Goal: Information Seeking & Learning: Learn about a topic

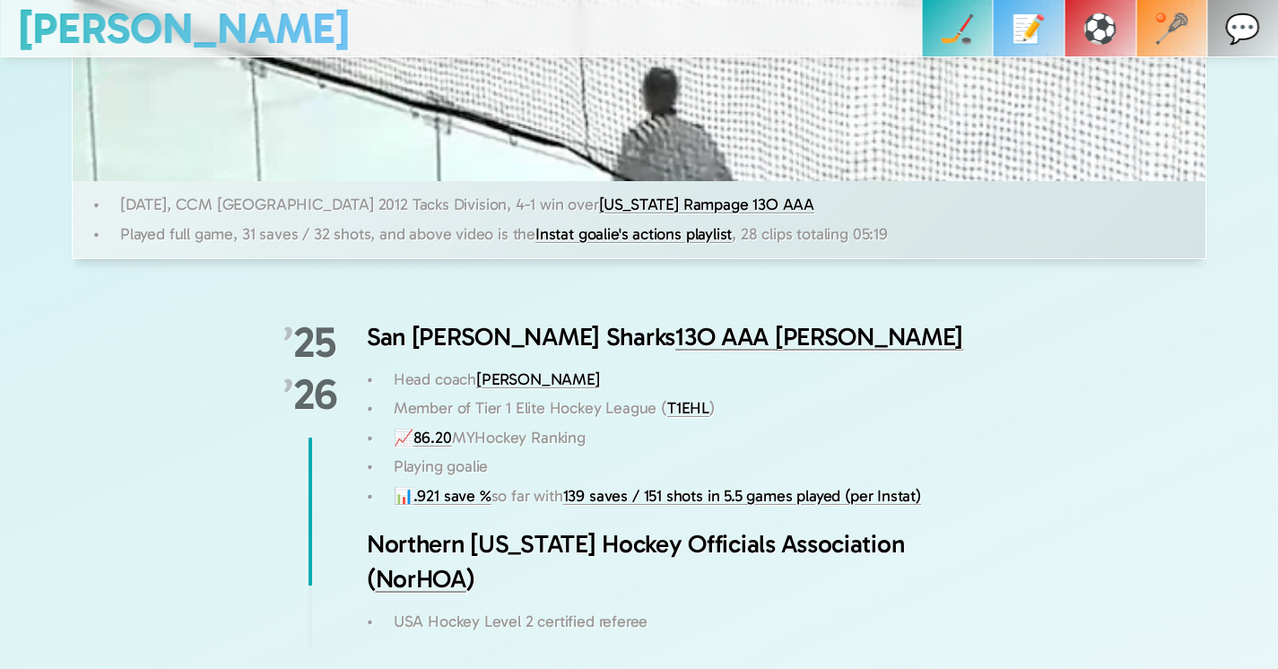
scroll to position [1307, 0]
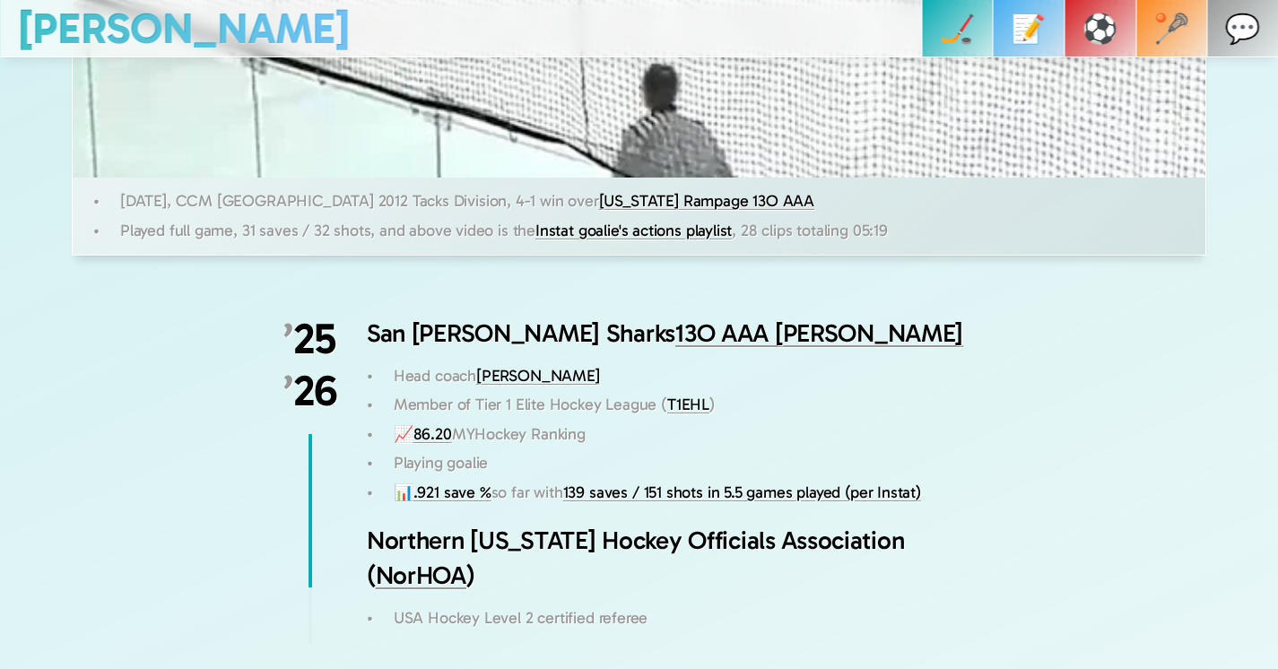
click at [444, 493] on link ".921 save %" at bounding box center [452, 492] width 78 height 20
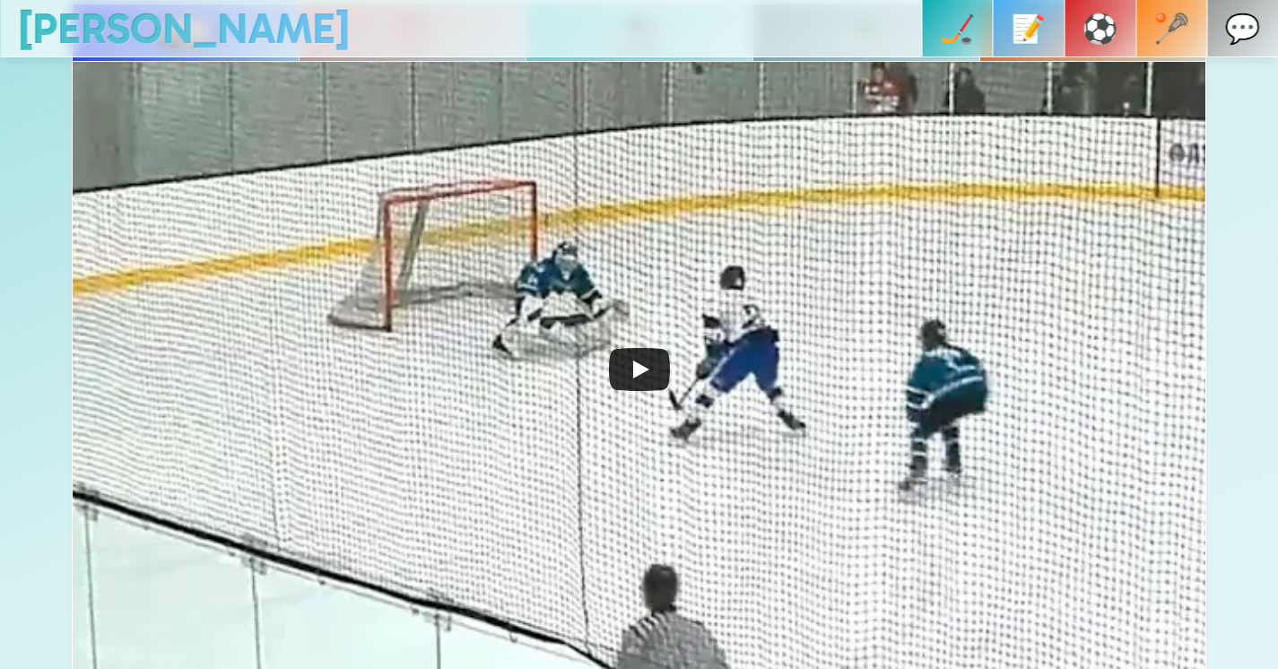
scroll to position [884, 0]
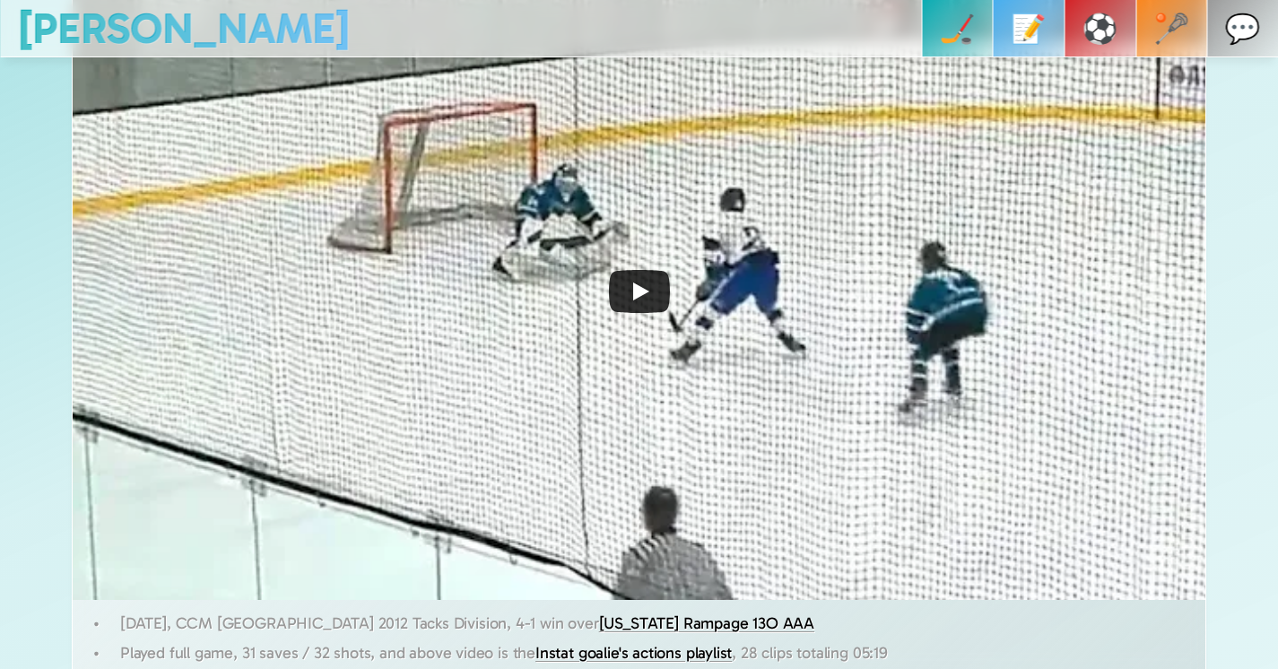
click at [625, 288] on icon "Play" at bounding box center [639, 291] width 61 height 43
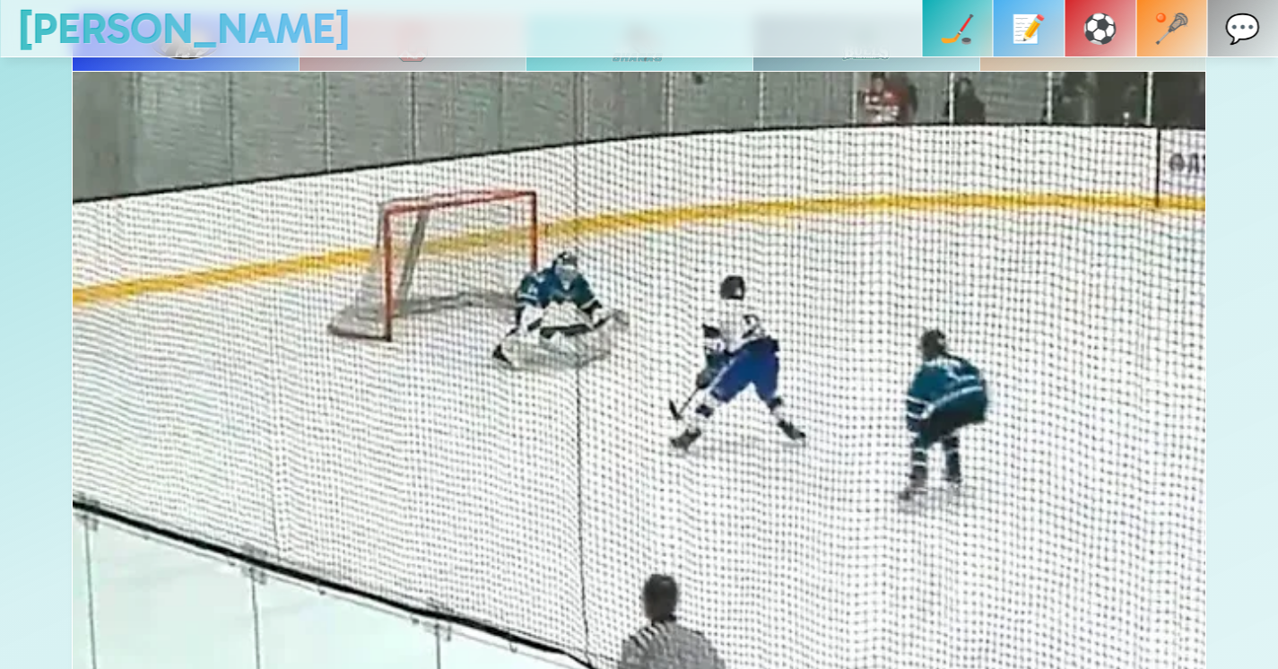
scroll to position [846, 0]
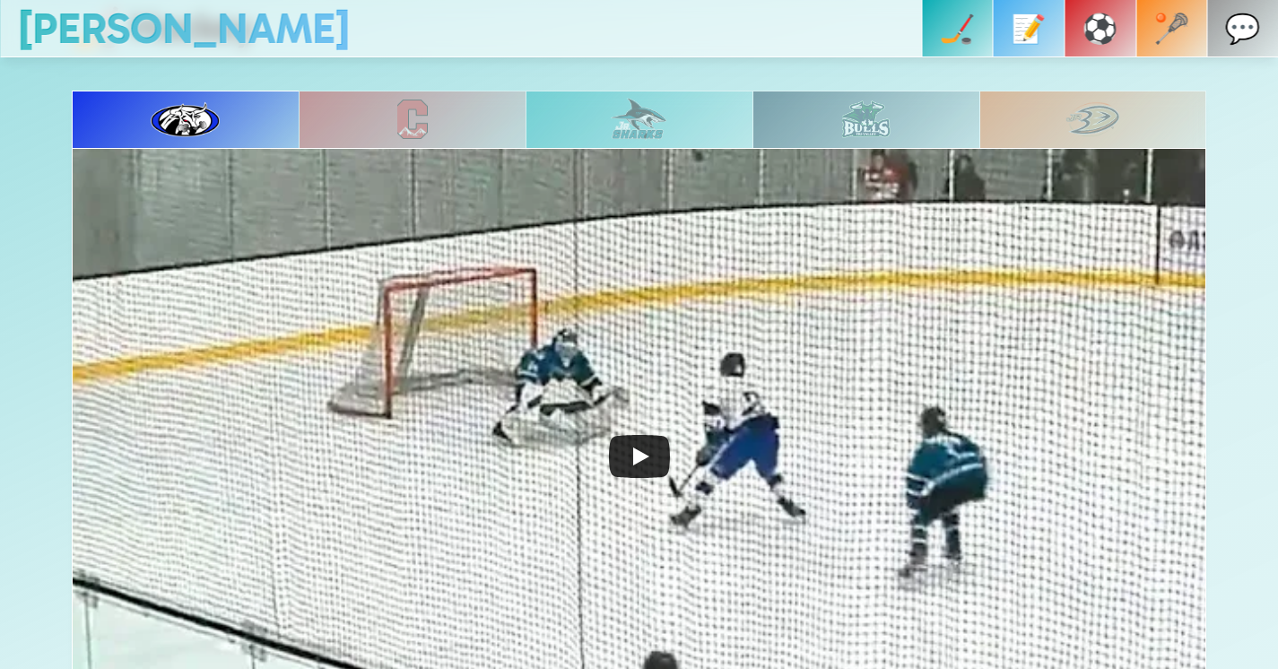
click at [611, 440] on icon "Play" at bounding box center [639, 456] width 61 height 43
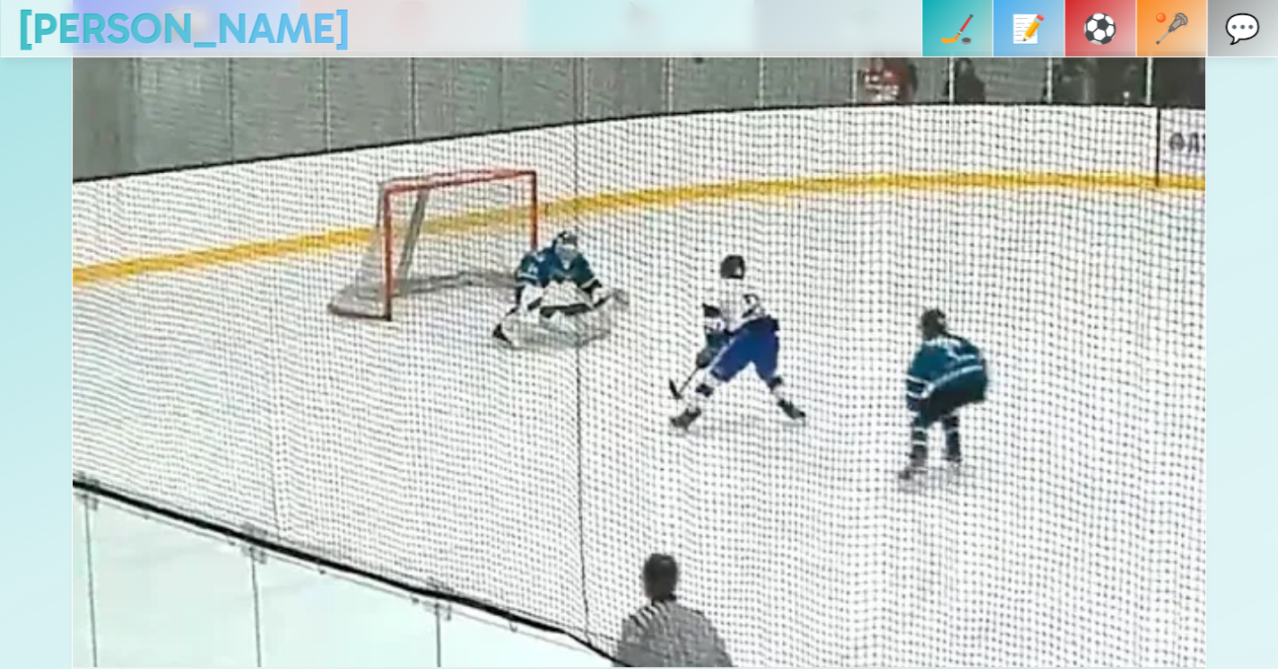
scroll to position [812, 0]
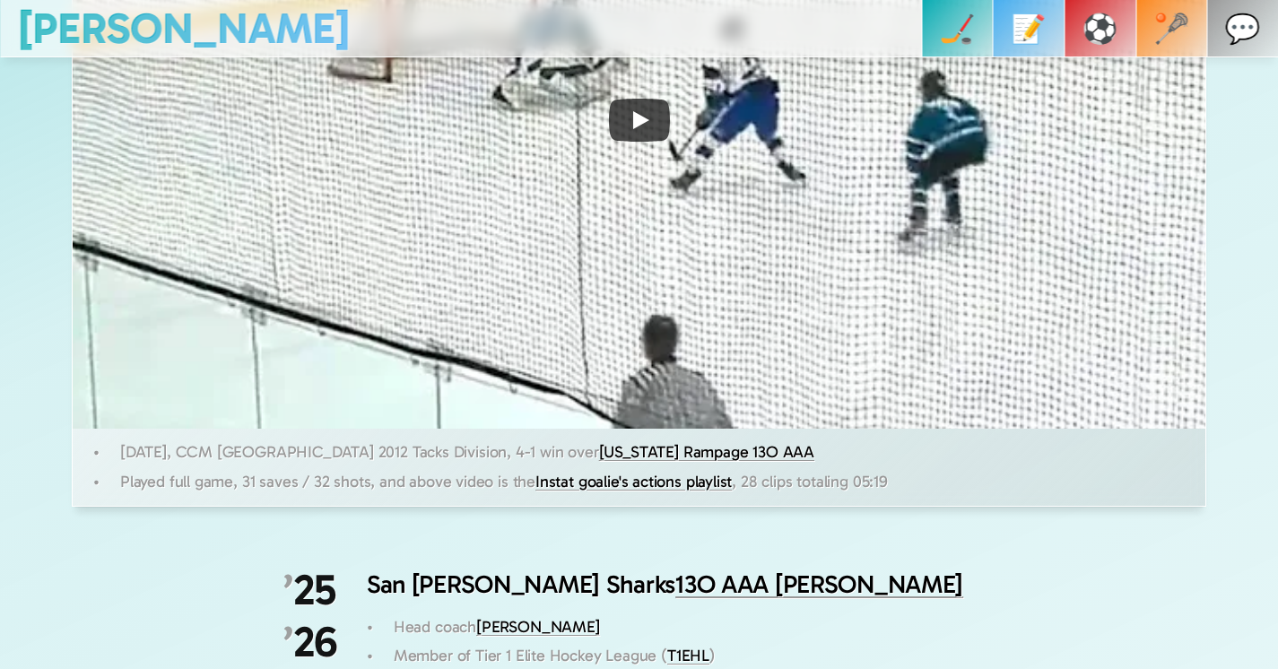
scroll to position [769, 0]
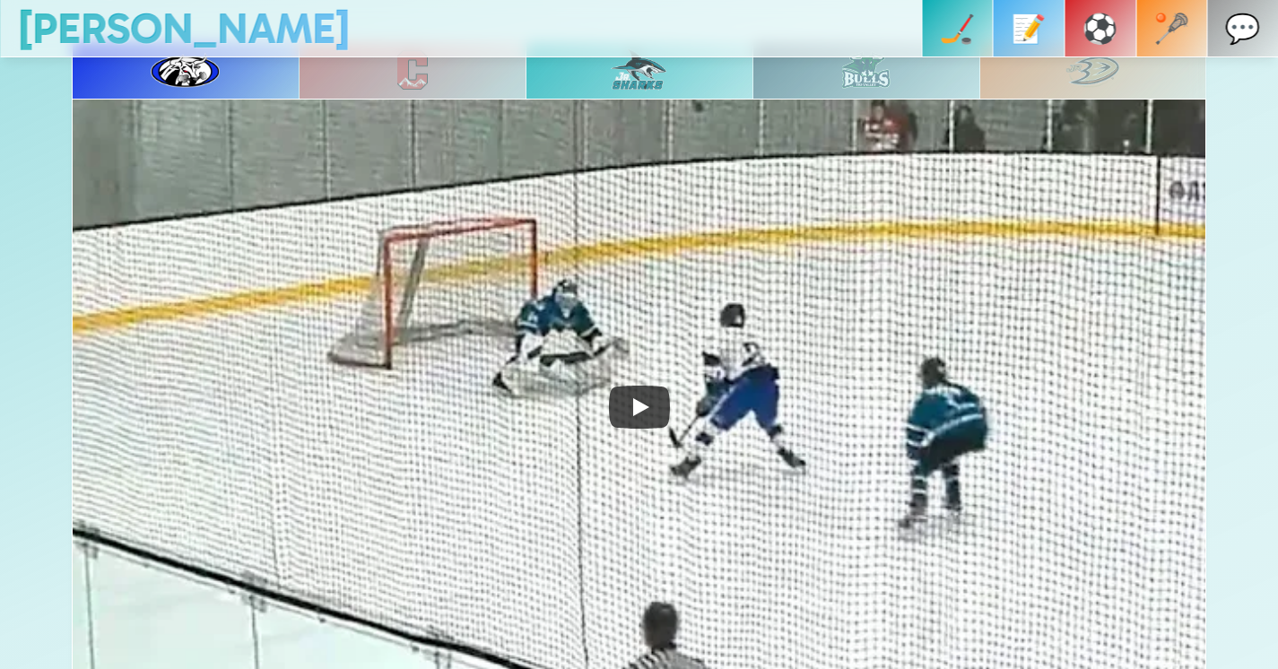
click at [504, 73] on div at bounding box center [412, 69] width 227 height 57
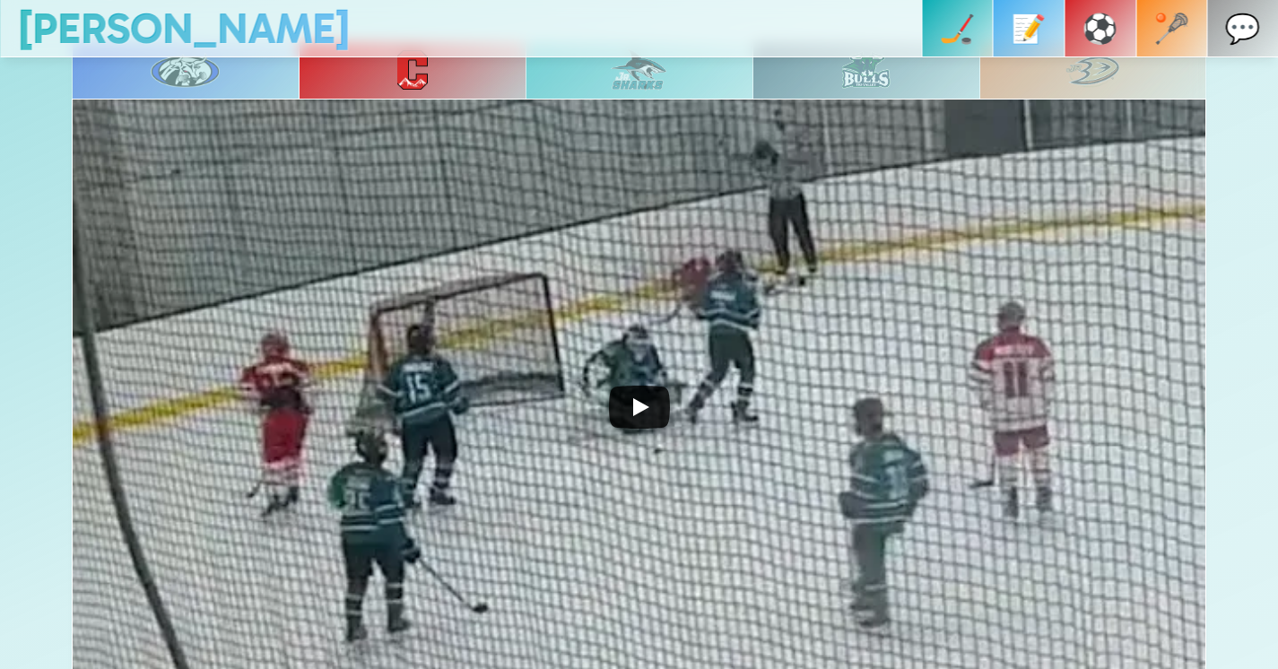
click at [661, 422] on icon "Play" at bounding box center [639, 407] width 61 height 43
click at [653, 81] on img at bounding box center [639, 69] width 56 height 43
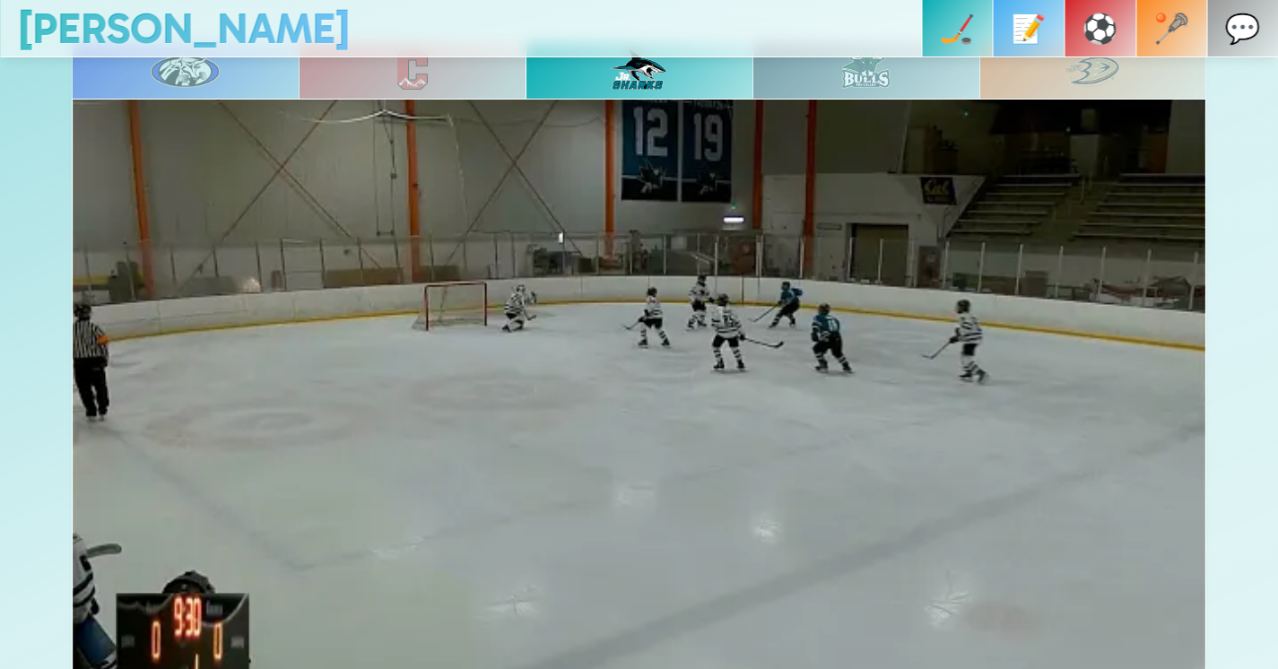
click at [836, 83] on div at bounding box center [865, 69] width 227 height 57
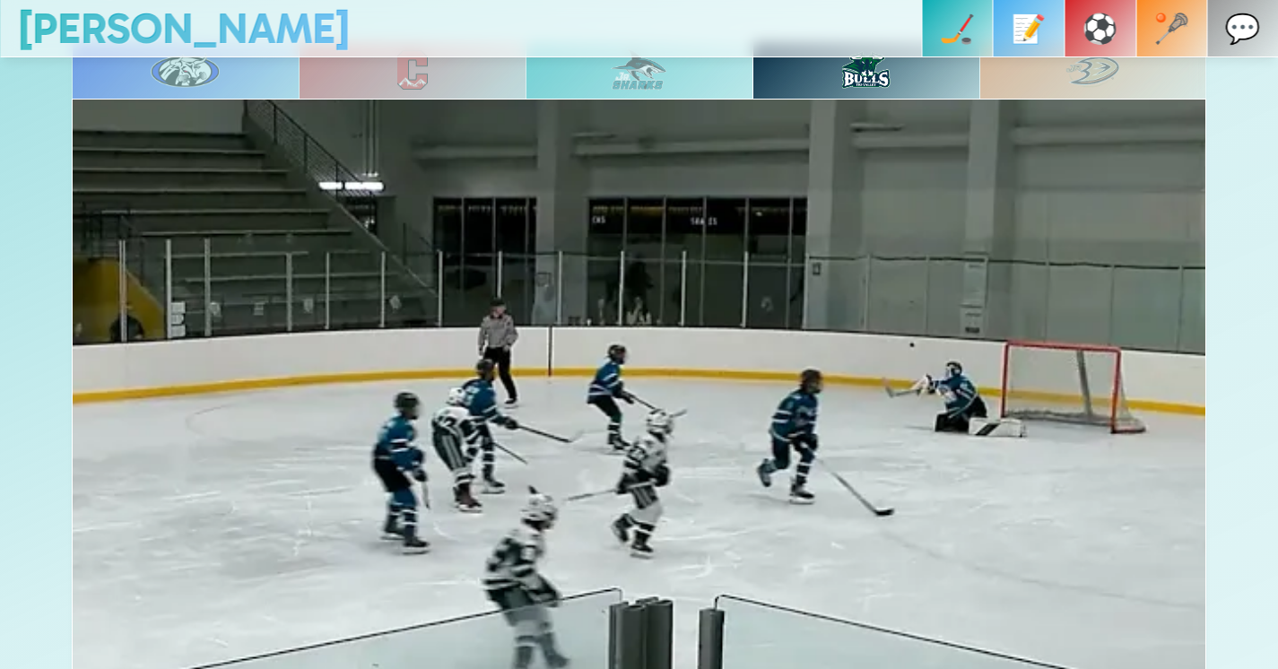
click at [1113, 78] on img at bounding box center [1092, 70] width 55 height 36
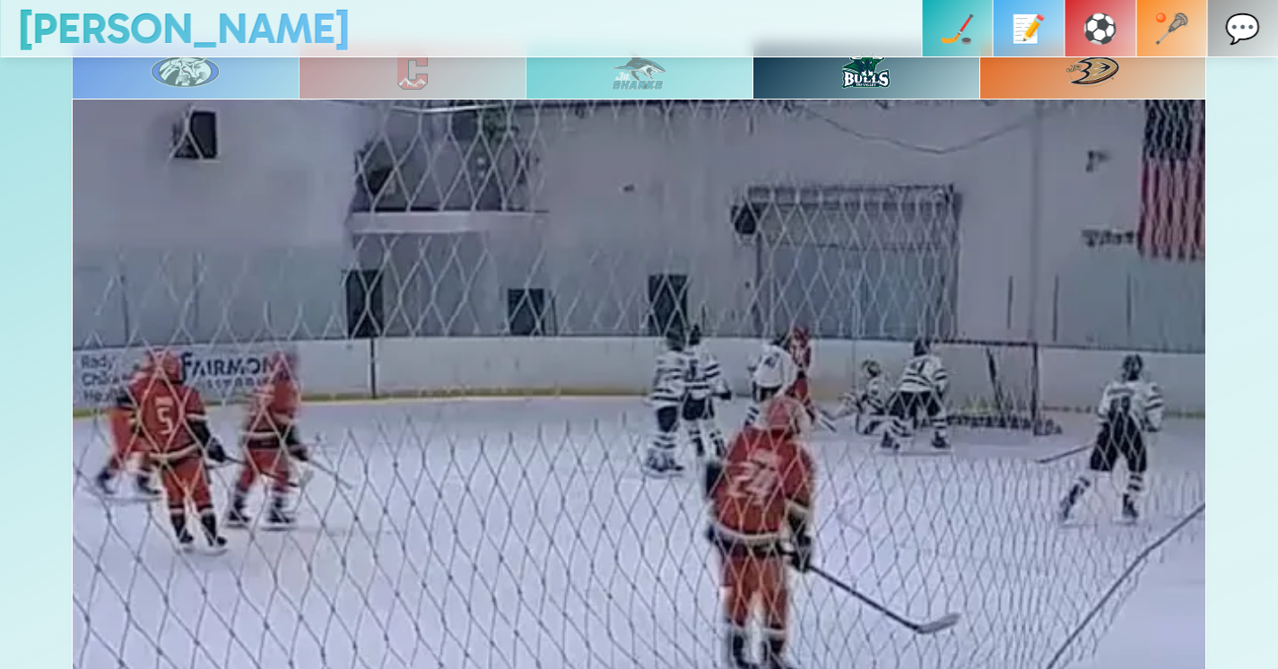
click at [849, 79] on img at bounding box center [866, 70] width 48 height 38
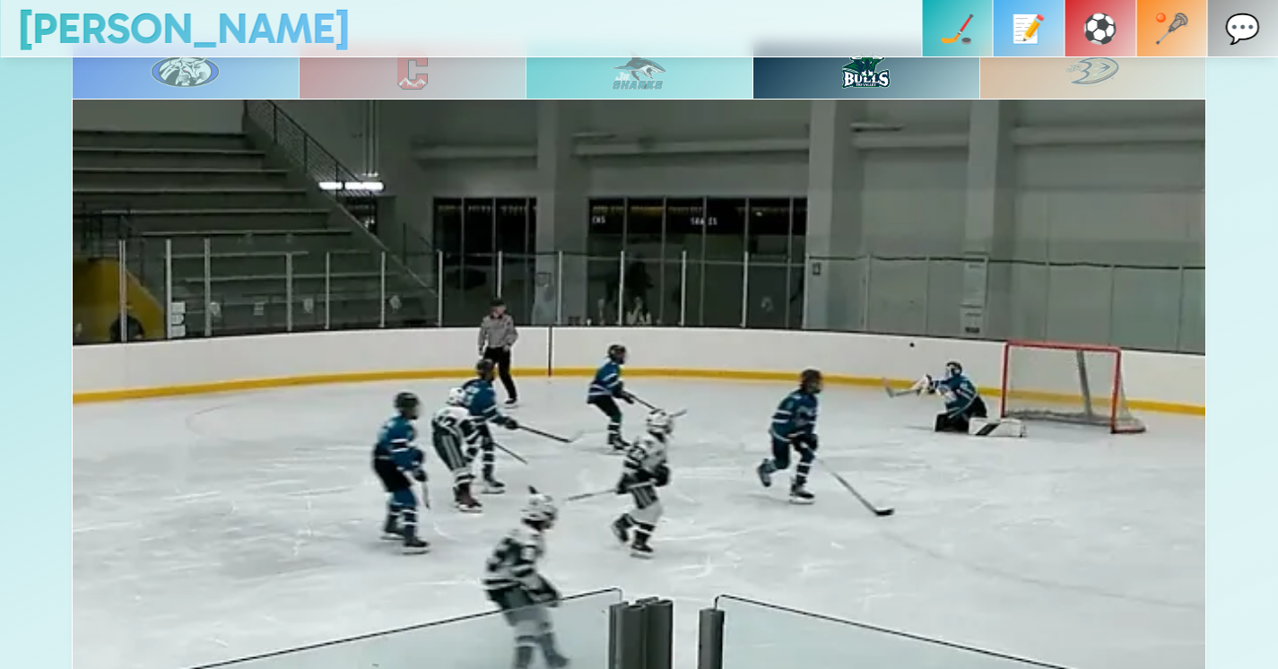
click at [638, 78] on img at bounding box center [639, 69] width 56 height 43
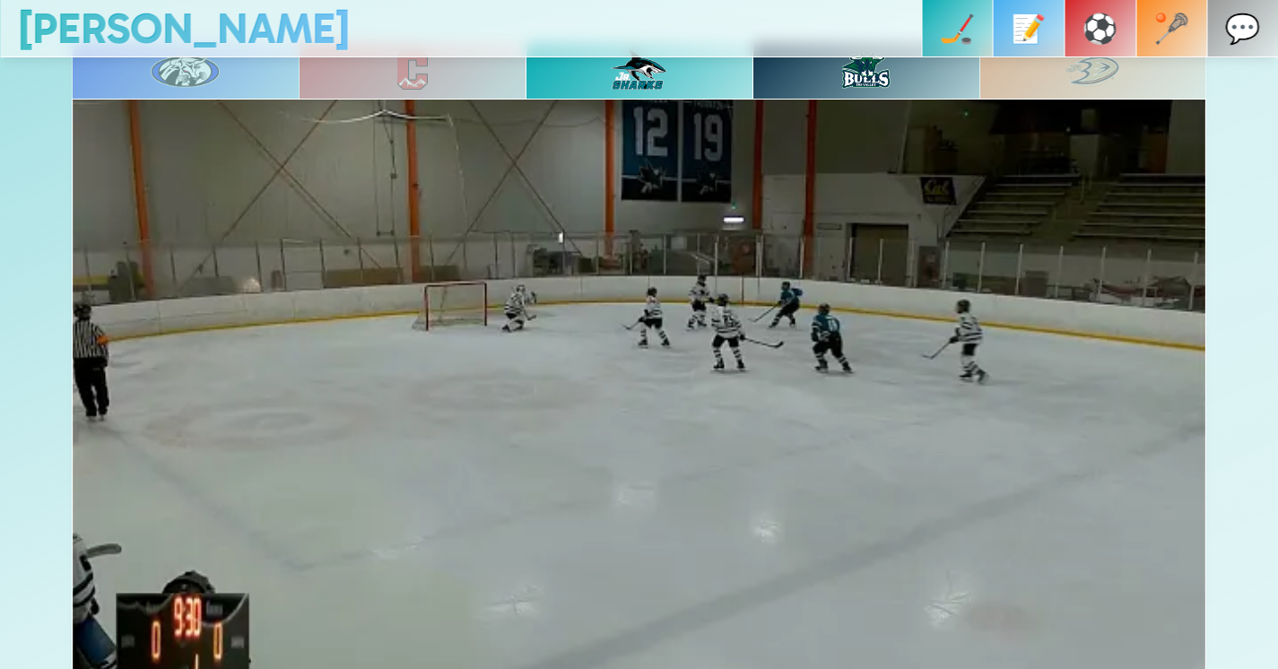
click at [405, 88] on img at bounding box center [412, 69] width 30 height 39
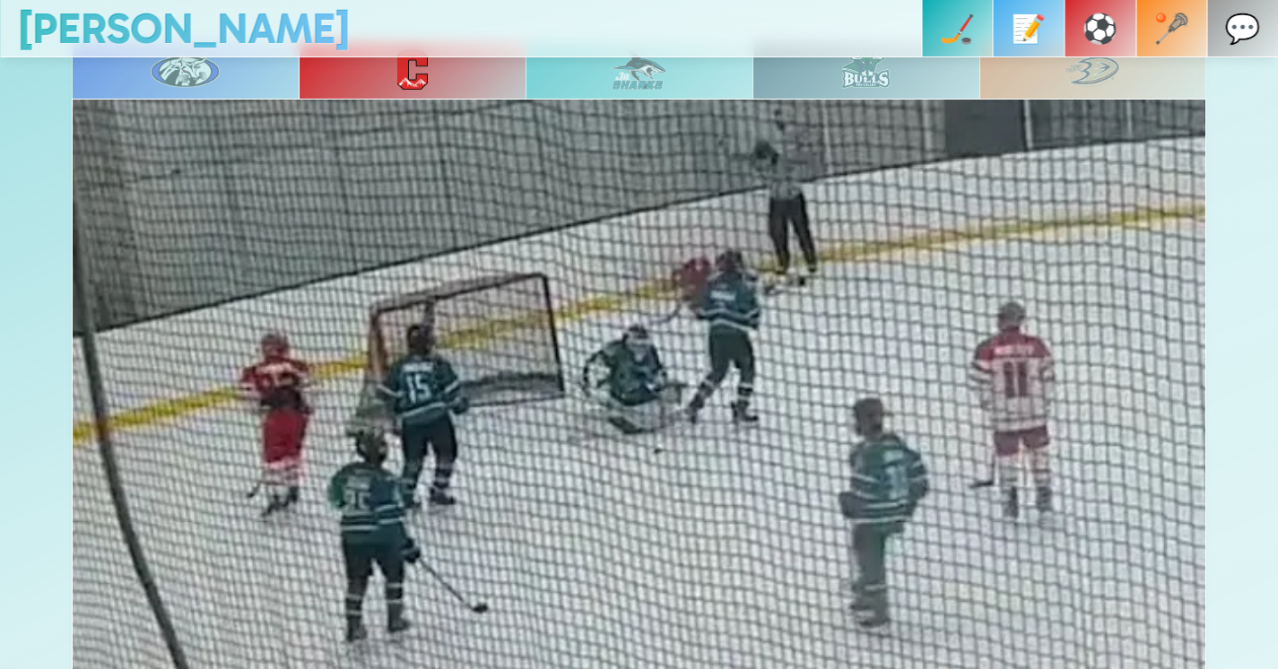
click at [230, 63] on div at bounding box center [185, 69] width 227 height 57
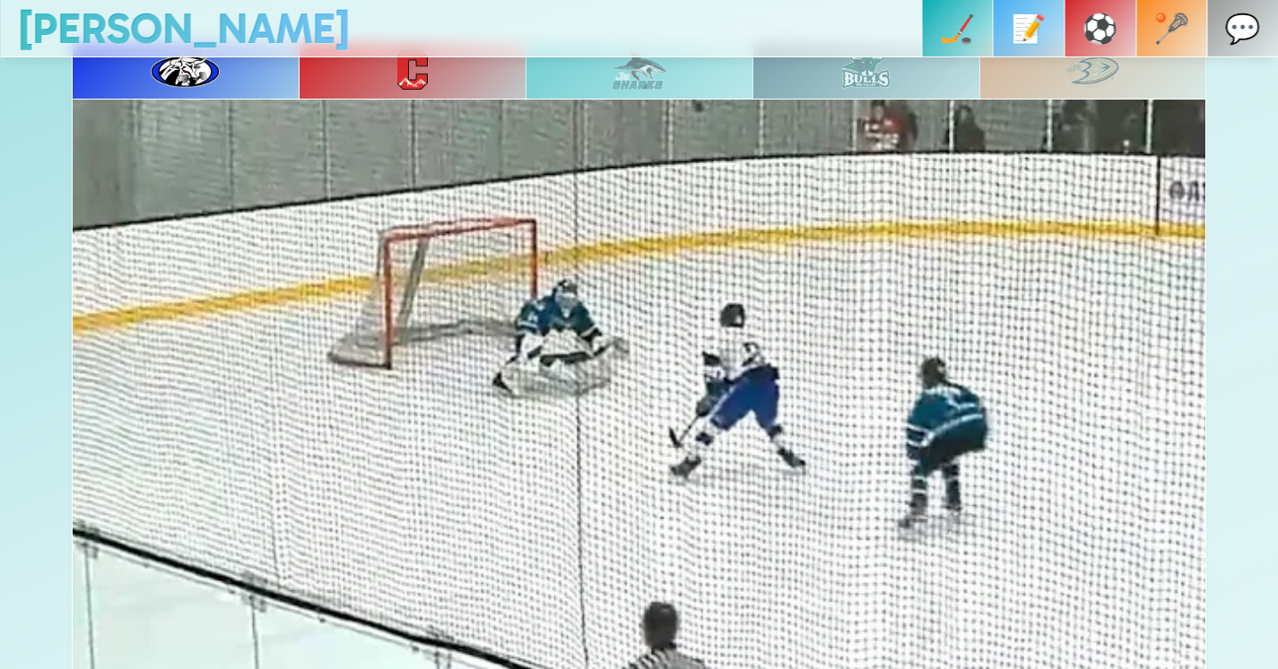
click at [230, 63] on div at bounding box center [185, 69] width 227 height 57
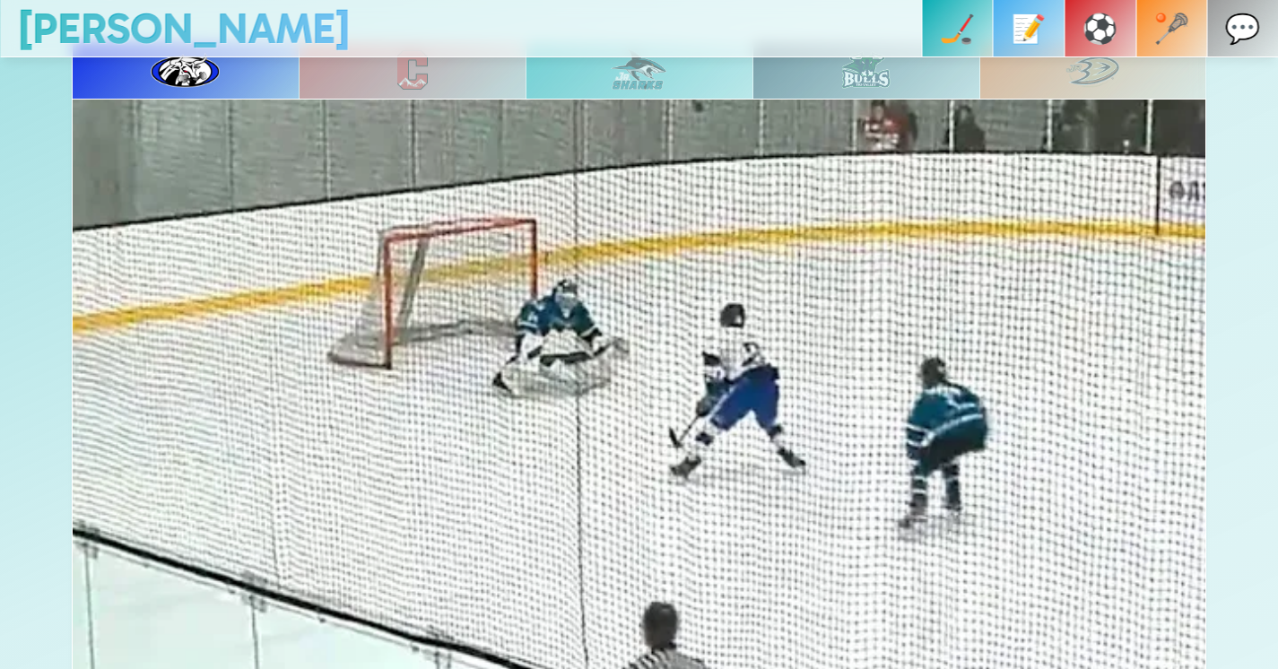
click at [367, 66] on div at bounding box center [412, 69] width 227 height 57
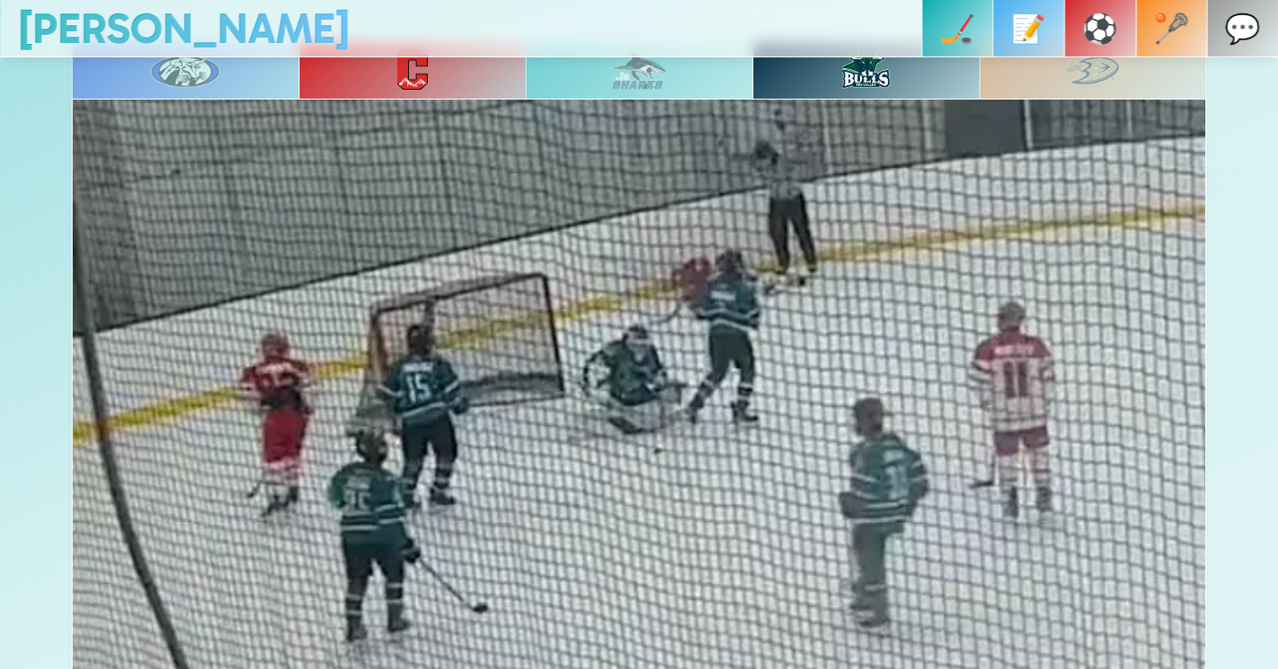
click at [714, 83] on div at bounding box center [638, 69] width 227 height 57
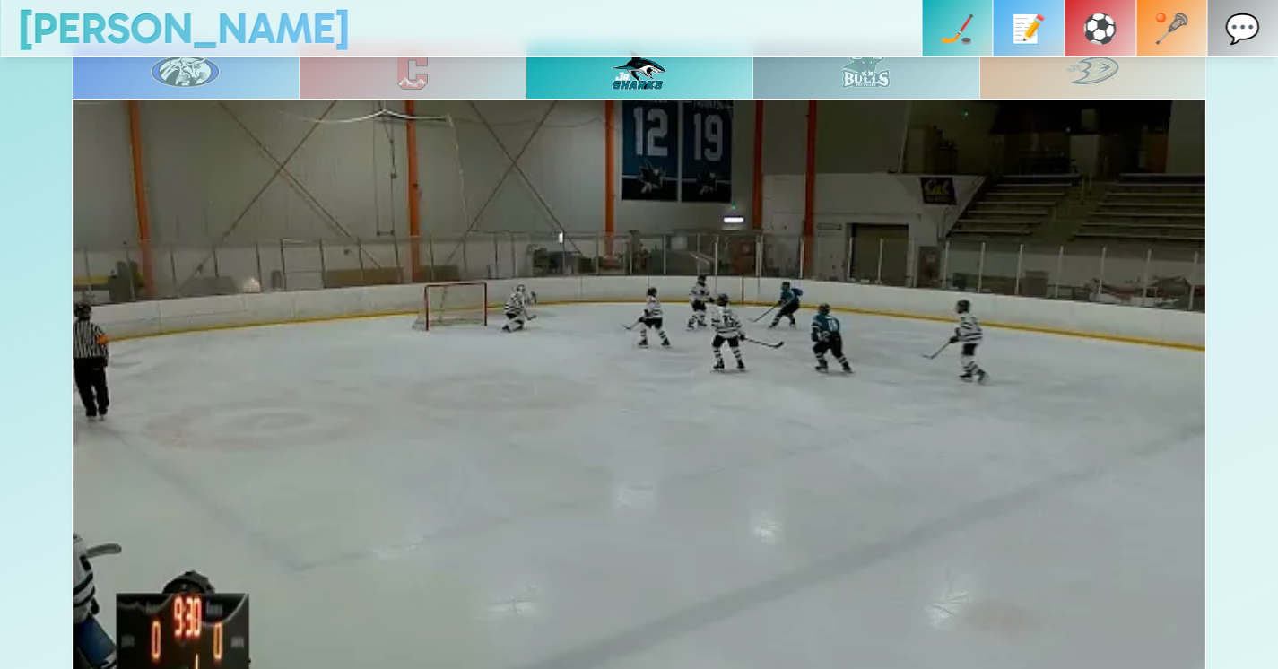
click at [220, 59] on div at bounding box center [185, 69] width 227 height 57
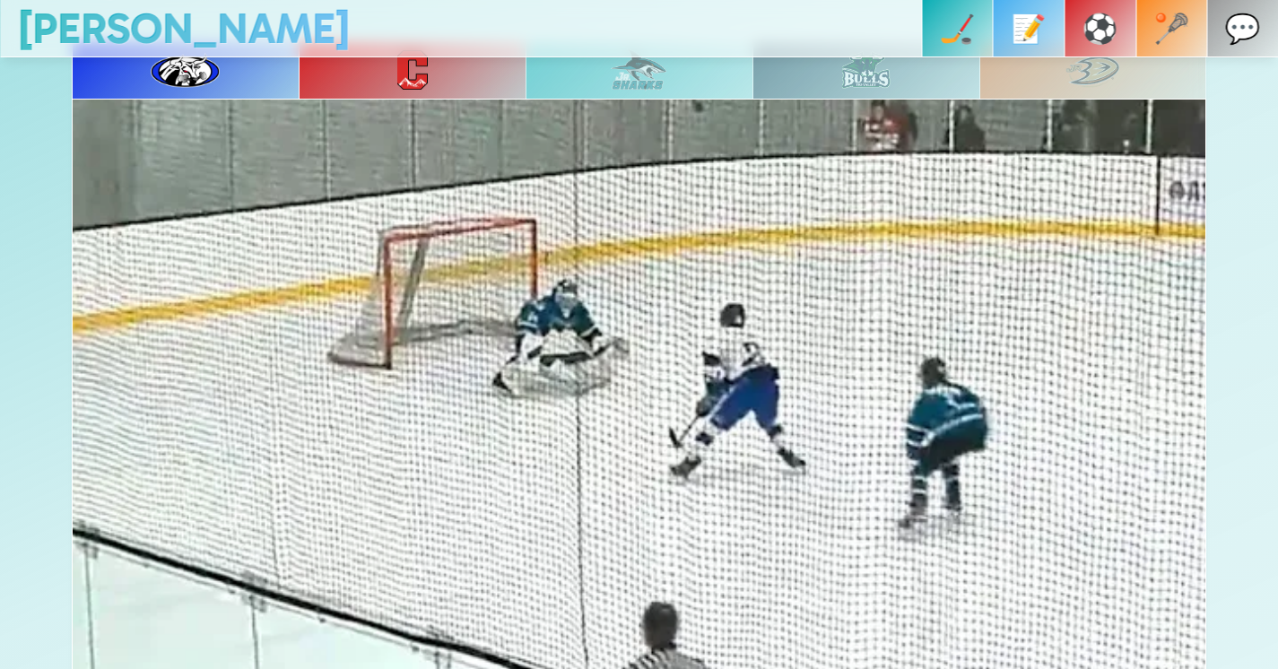
click at [656, 79] on img at bounding box center [639, 69] width 56 height 43
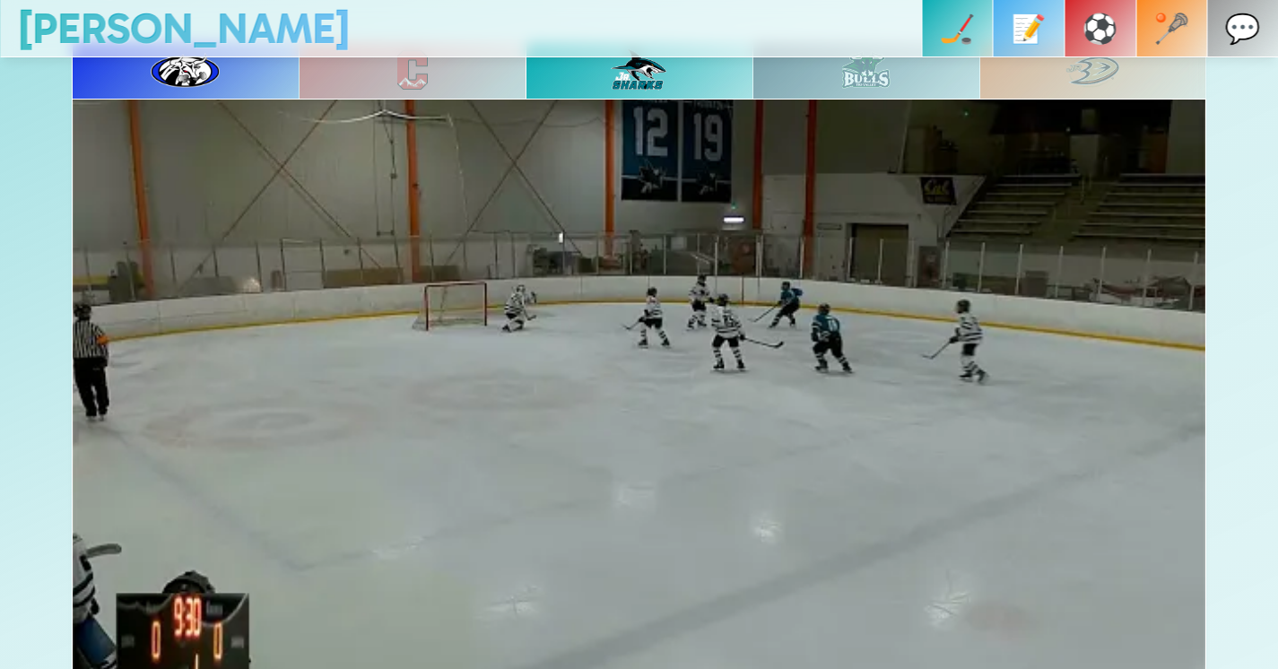
click at [412, 83] on img at bounding box center [412, 69] width 30 height 39
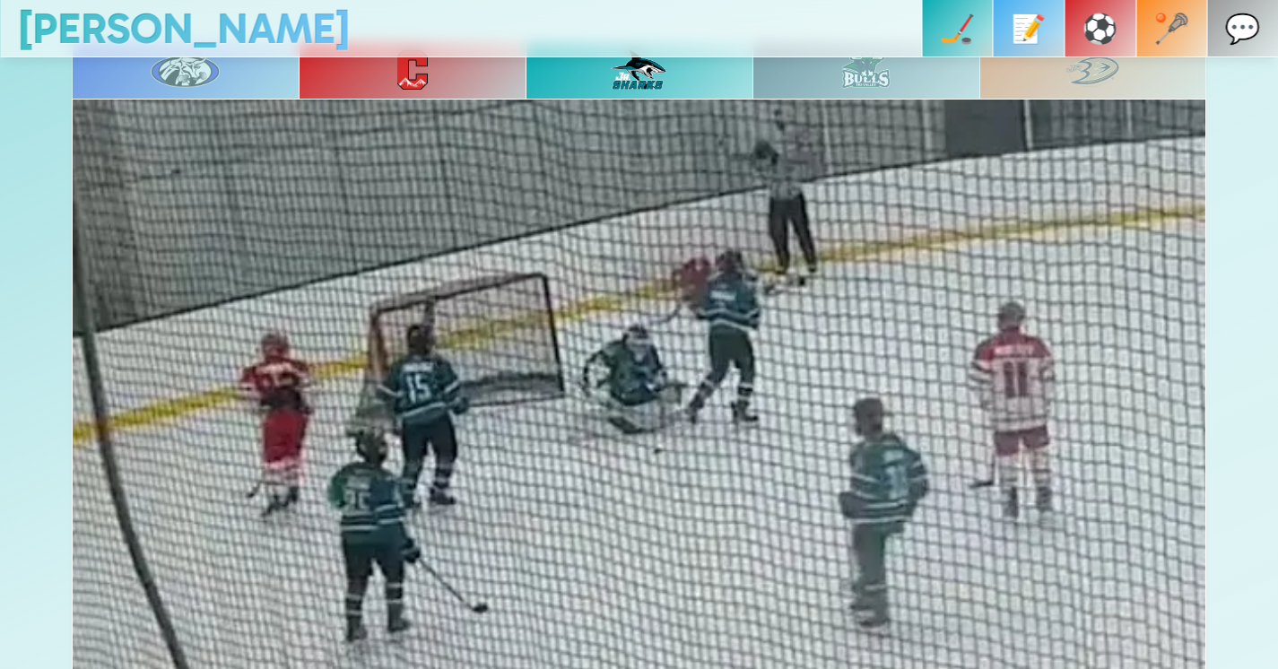
click at [80, 42] on link "[PERSON_NAME]" at bounding box center [184, 28] width 332 height 51
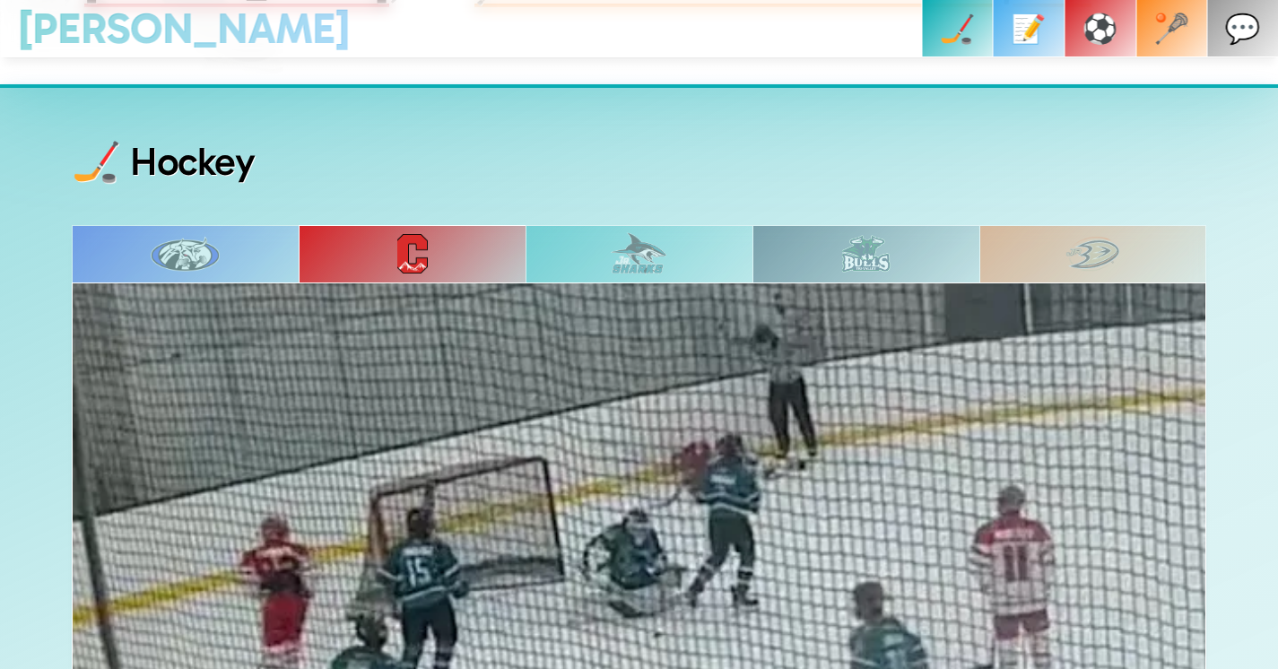
click at [138, 54] on span "[PERSON_NAME]" at bounding box center [184, 29] width 332 height 52
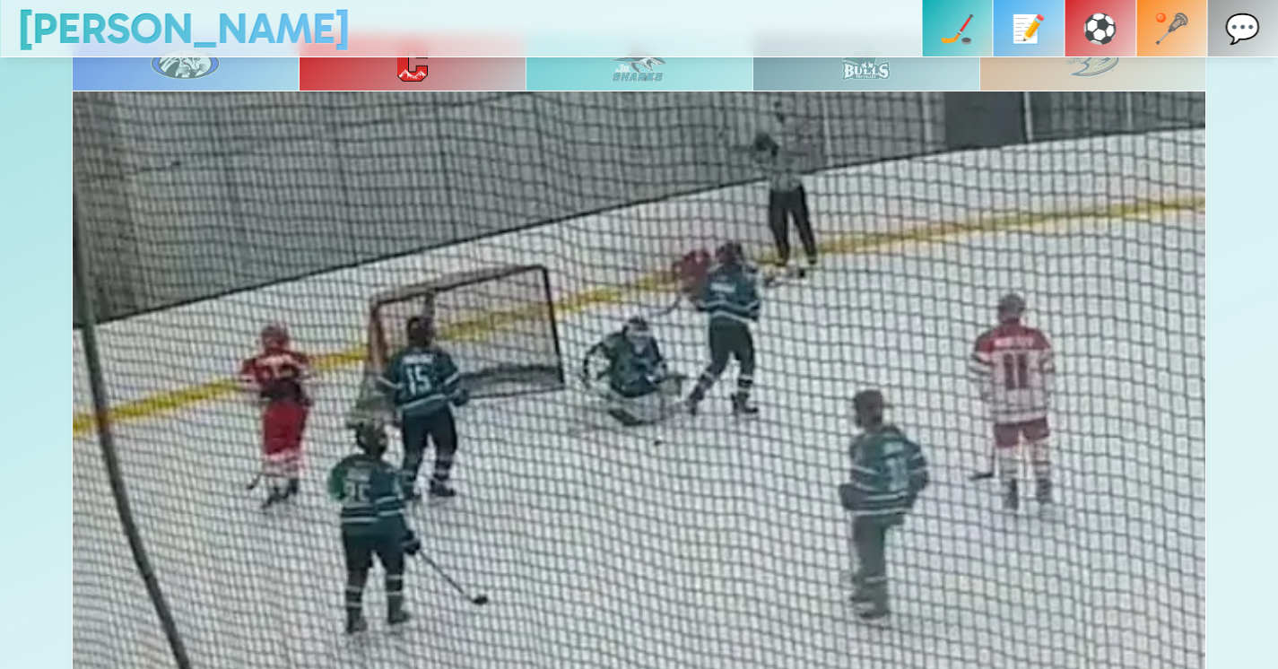
click at [269, 75] on div at bounding box center [185, 61] width 227 height 57
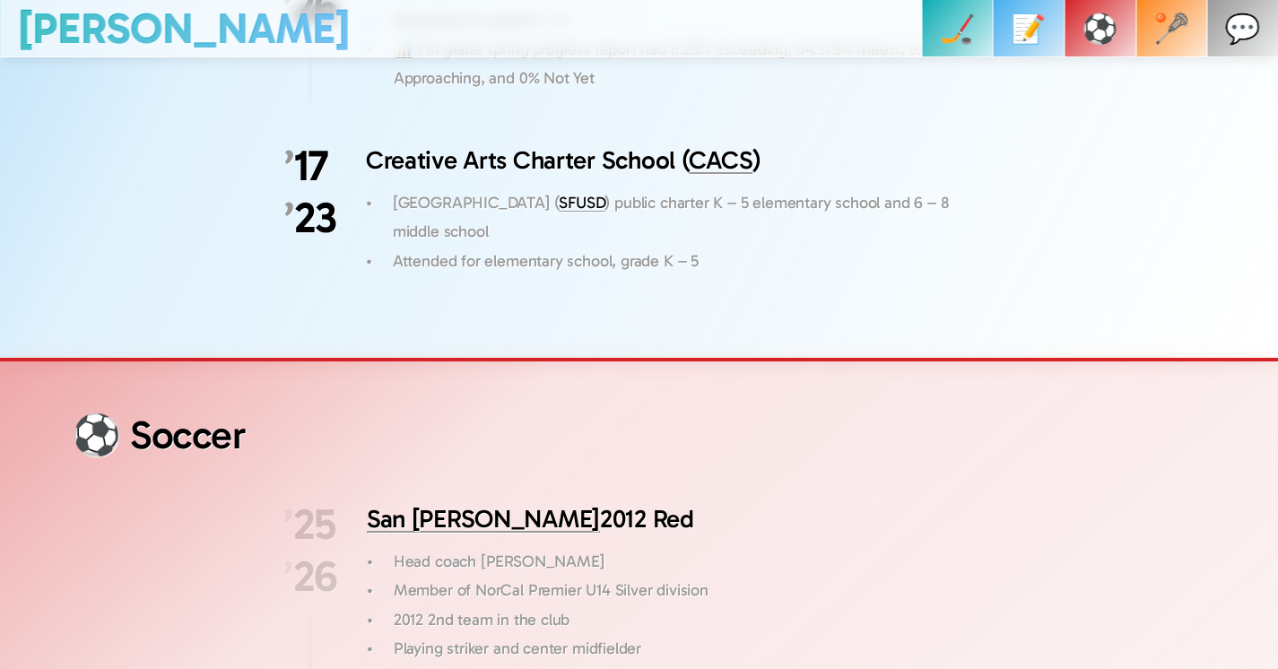
scroll to position [3991, 0]
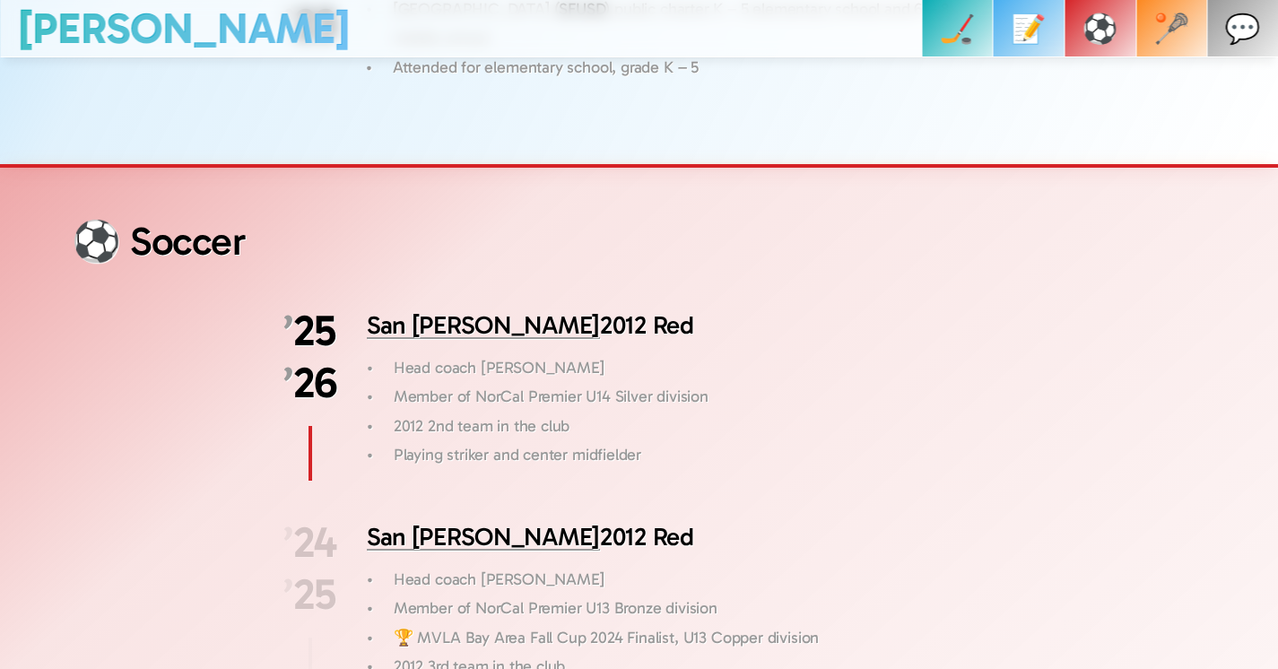
drag, startPoint x: 82, startPoint y: 219, endPoint x: 282, endPoint y: 212, distance: 200.1
drag, startPoint x: 510, startPoint y: 339, endPoint x: 499, endPoint y: 342, distance: 11.1
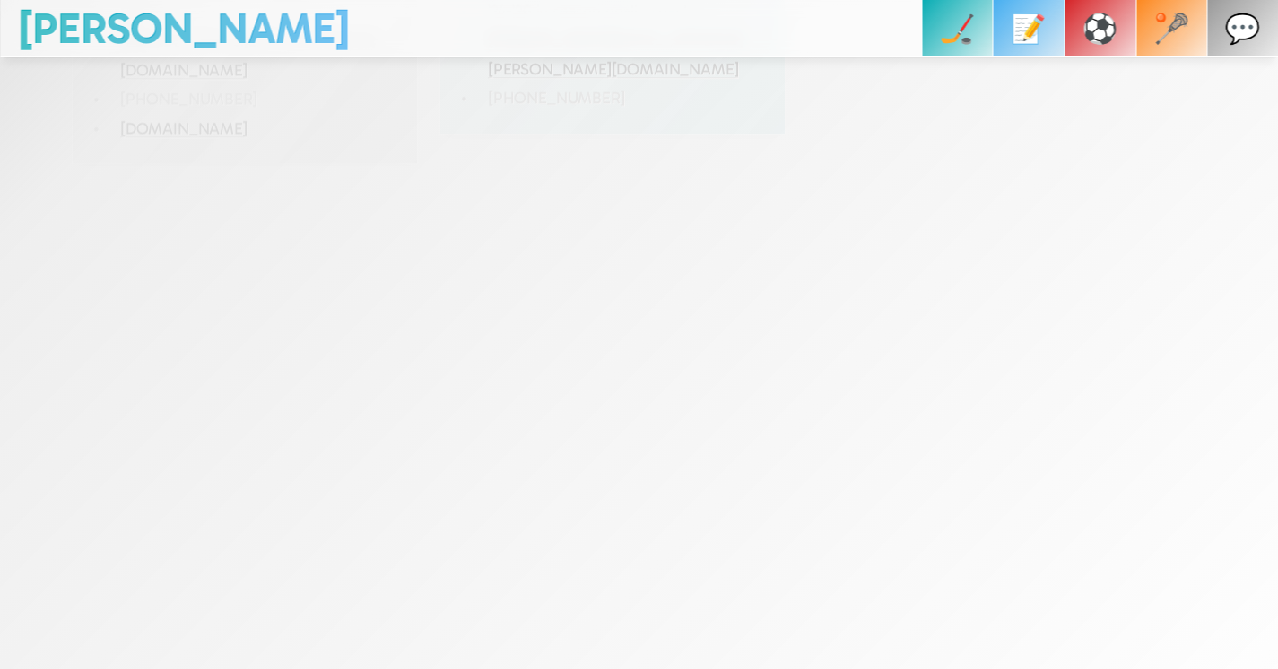
scroll to position [6609, 0]
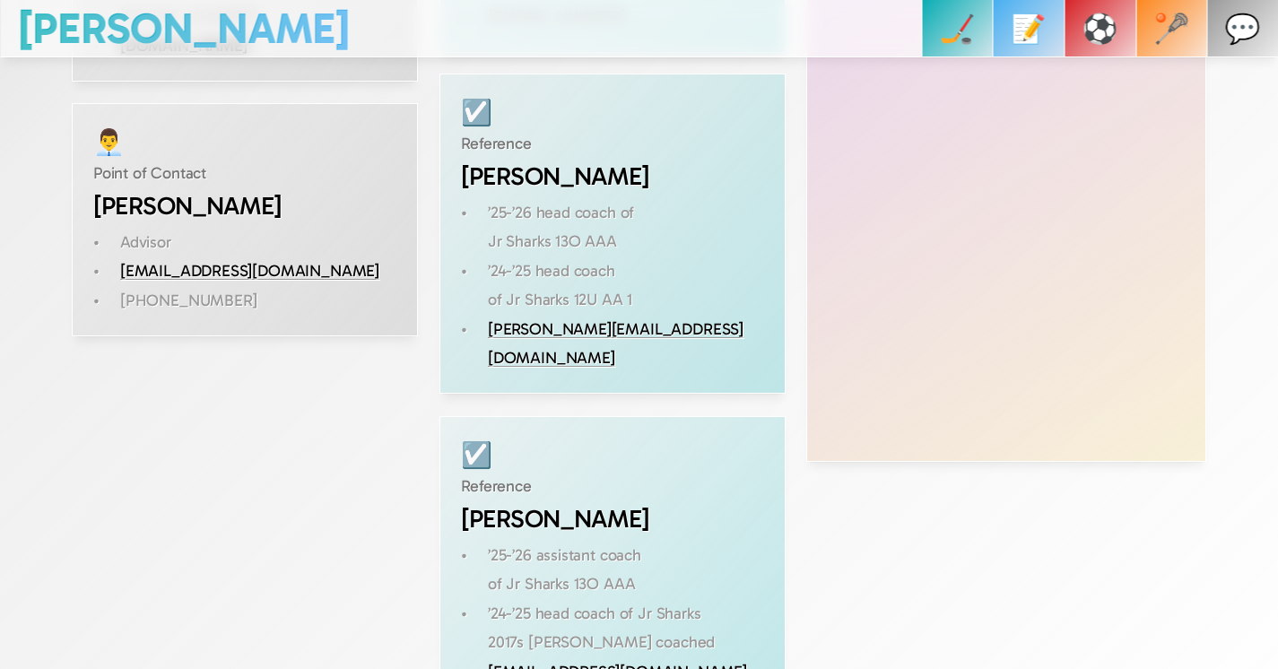
drag, startPoint x: 357, startPoint y: 242, endPoint x: 847, endPoint y: 658, distance: 643.2
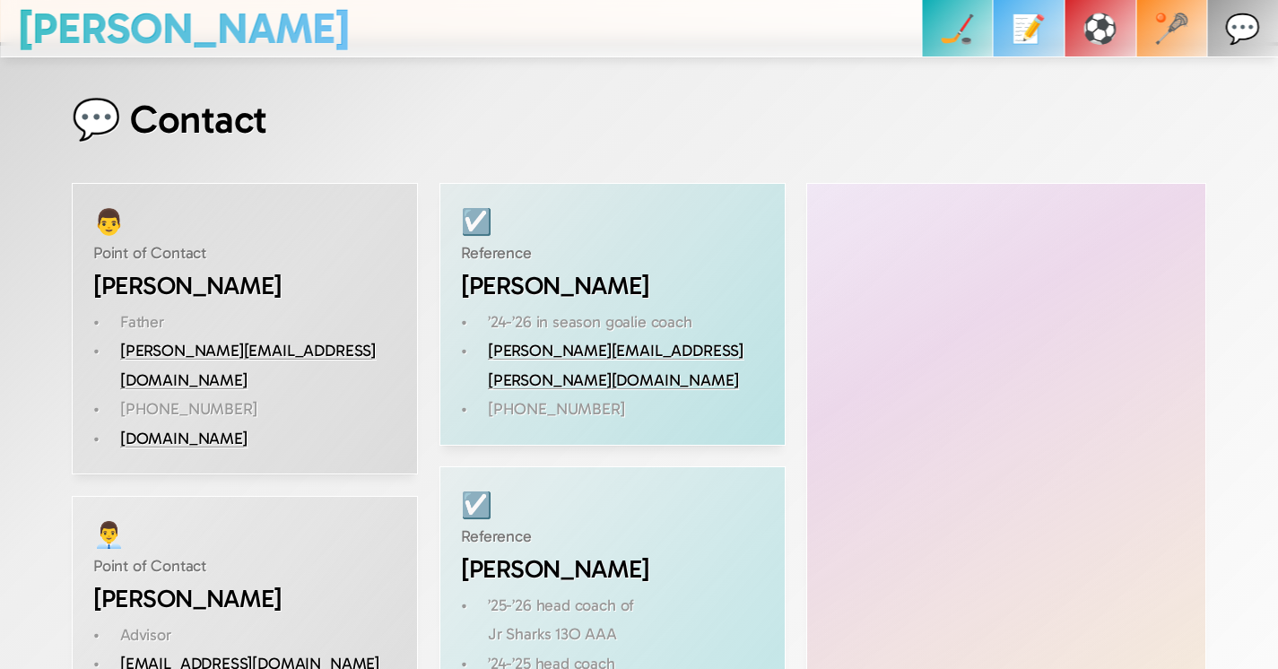
scroll to position [6043, 0]
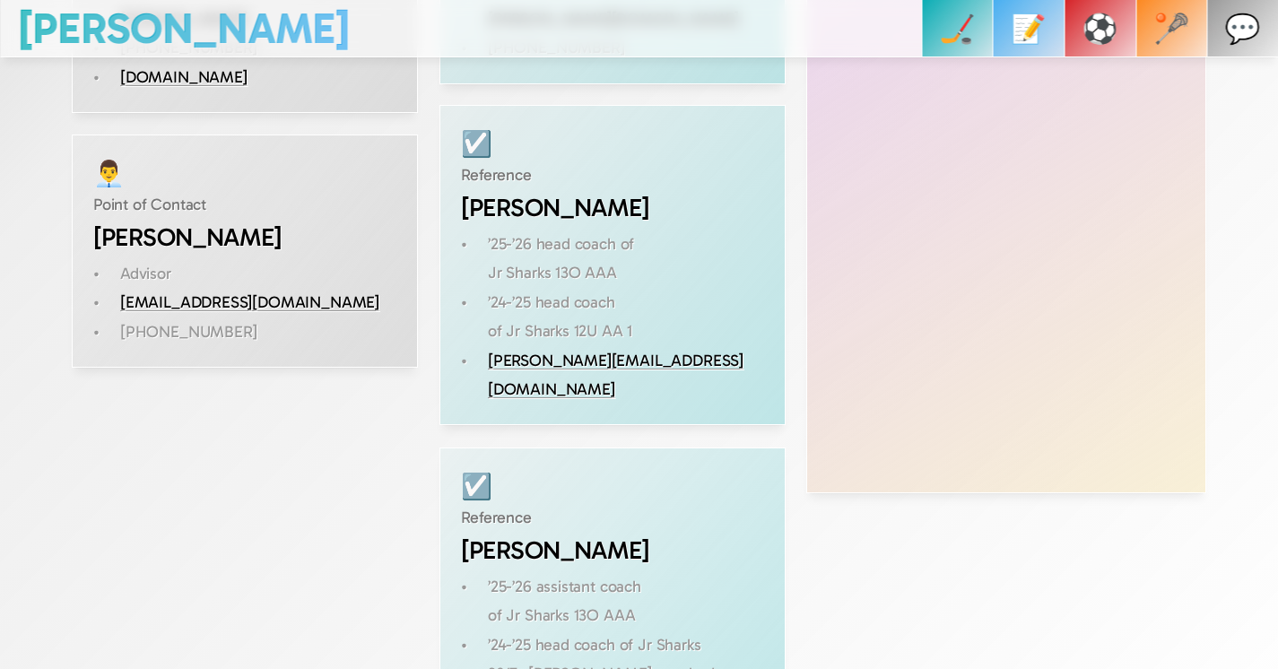
scroll to position [6609, 0]
